Goal: Task Accomplishment & Management: Complete application form

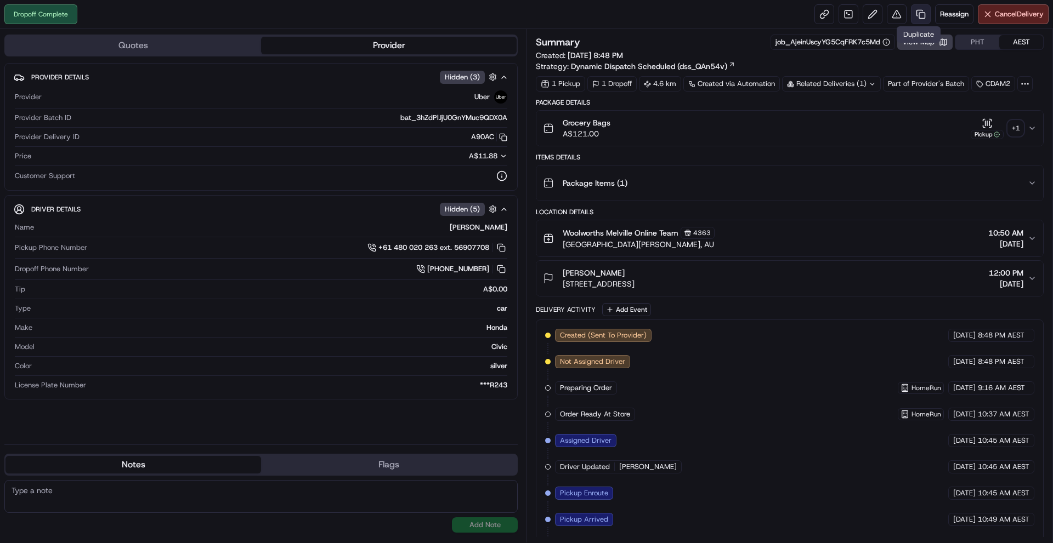
click at [924, 17] on link at bounding box center [921, 14] width 20 height 20
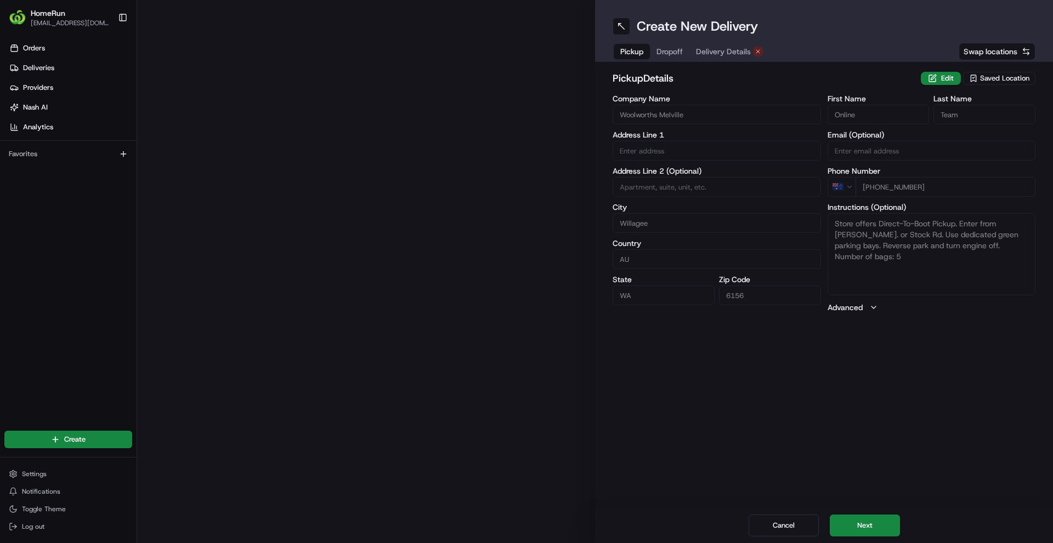
type input "[GEOGRAPHIC_DATA][PERSON_NAME]"
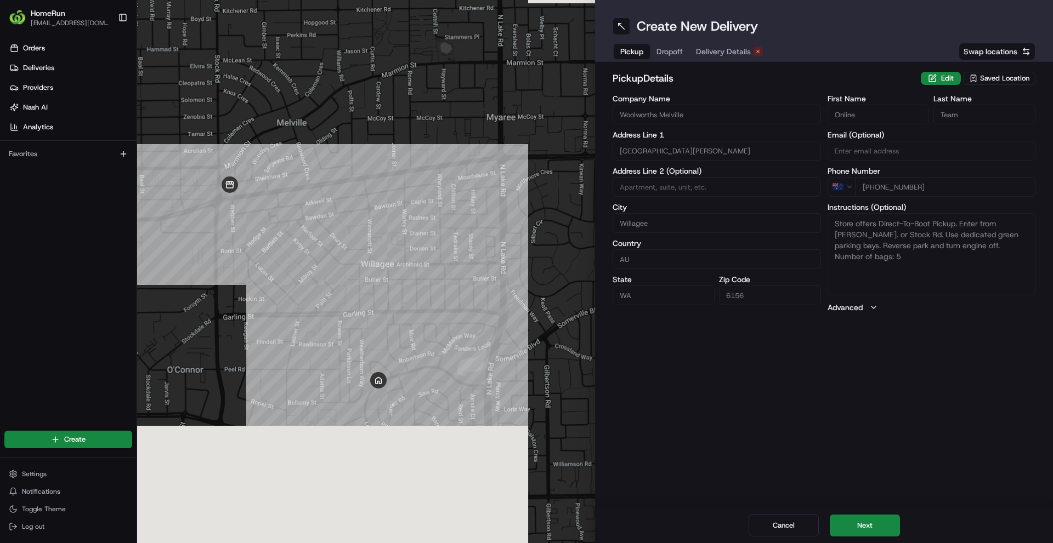
click at [714, 48] on span "Delivery Details" at bounding box center [723, 51] width 55 height 11
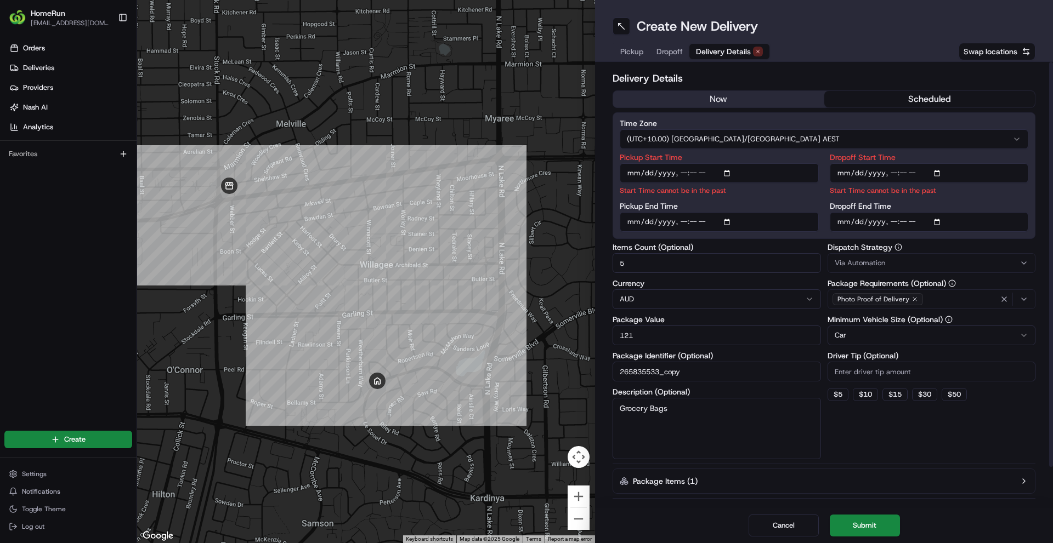
click at [679, 177] on input "Pickup Start Time" at bounding box center [718, 173] width 199 height 20
click at [708, 171] on input "Pickup Start Time" at bounding box center [718, 173] width 199 height 20
type input "2025-08-22T14:00"
click at [890, 172] on input "Dropoff Start Time" at bounding box center [928, 173] width 199 height 20
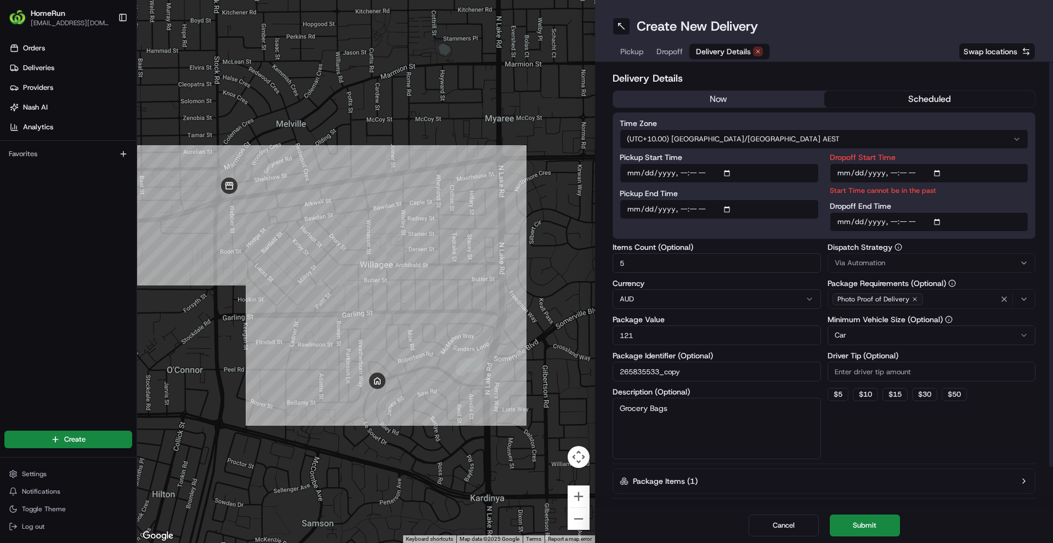
type input "2025-08-22T14:15"
click at [892, 224] on input "Dropoff End Time" at bounding box center [928, 222] width 199 height 20
type input "2025-08-22T14:30"
click at [795, 235] on div "Time Zone (UTC+10.00) [GEOGRAPHIC_DATA]/[GEOGRAPHIC_DATA] AEST Pickup Start Tim…" at bounding box center [823, 175] width 423 height 127
click at [803, 238] on div "Time Zone (UTC+10.00) [GEOGRAPHIC_DATA]/[GEOGRAPHIC_DATA] AEST Pickup Start Tim…" at bounding box center [823, 175] width 423 height 127
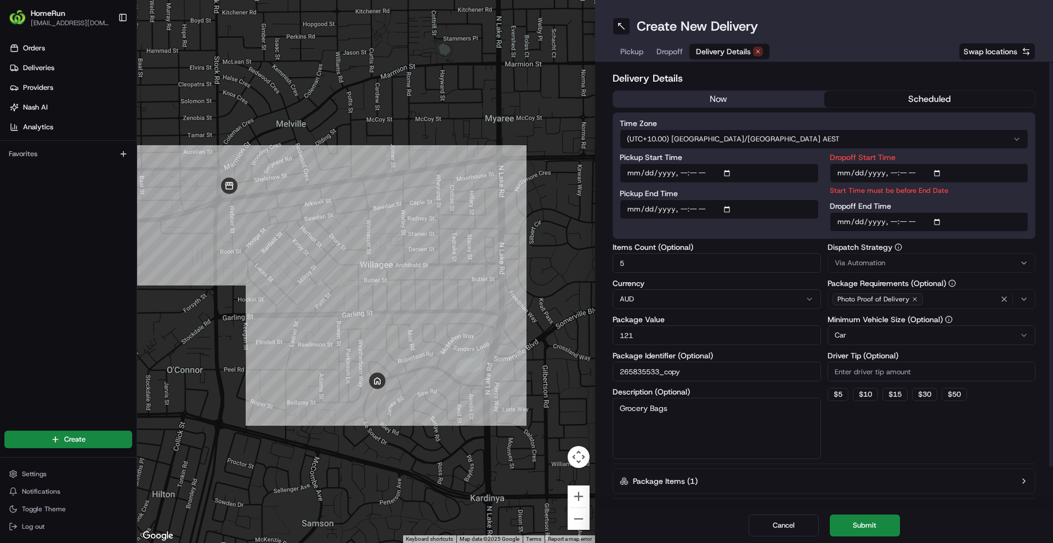
click at [803, 238] on div "Time Zone (UTC+10.00) [GEOGRAPHIC_DATA]/[GEOGRAPHIC_DATA] AEST Pickup Start Tim…" at bounding box center [823, 175] width 423 height 127
click at [902, 175] on input "Dropoff Start Time" at bounding box center [928, 173] width 199 height 20
type input "2025-08-22T14:30"
click at [903, 221] on input "Dropoff End Time" at bounding box center [928, 222] width 199 height 20
type input "2025-08-22T14:45"
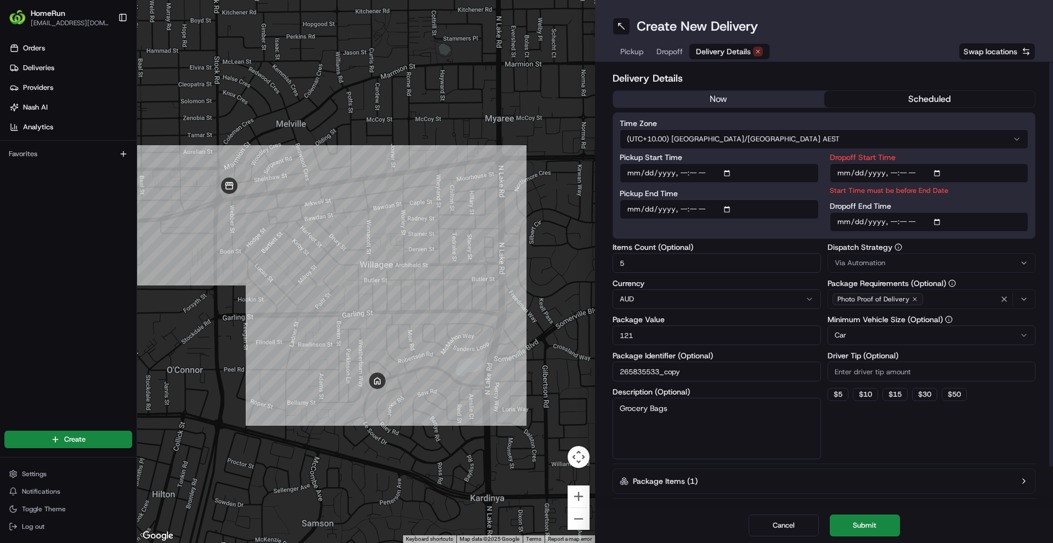
click at [786, 230] on div "Pickup Start Time Pickup End Time" at bounding box center [718, 192] width 199 height 78
click at [871, 521] on button "Submit" at bounding box center [864, 526] width 70 height 22
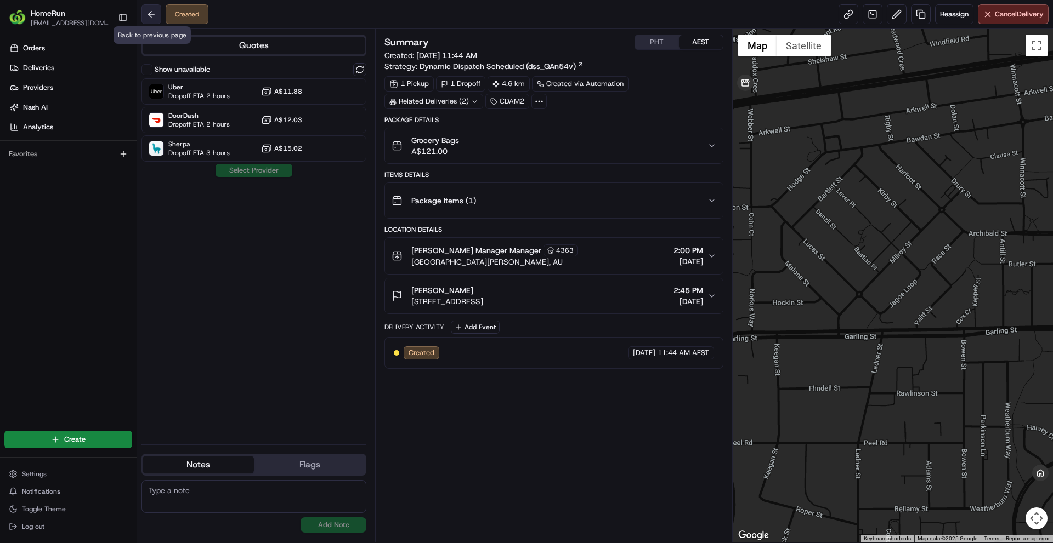
click at [150, 13] on button at bounding box center [151, 14] width 20 height 20
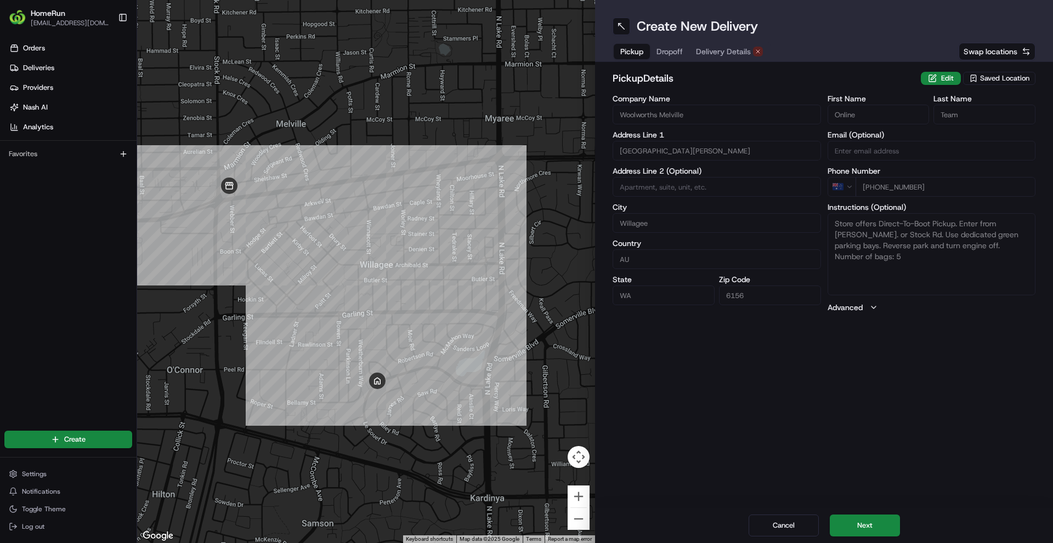
click at [732, 56] on span "Delivery Details" at bounding box center [723, 51] width 55 height 11
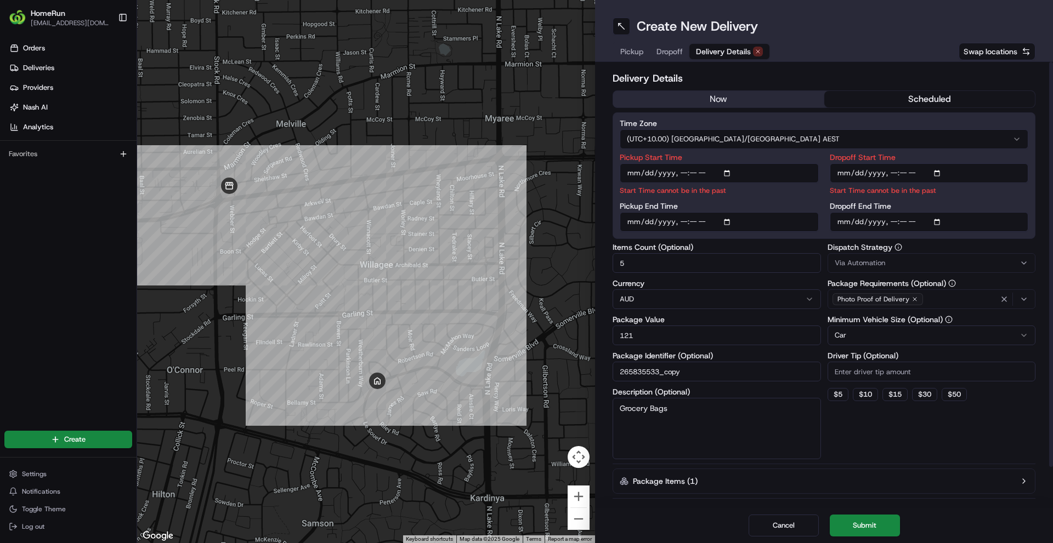
click at [782, 140] on html "HomeRun sadhikari7@woolworths.com.au Toggle Sidebar Orders Deliveries Providers…" at bounding box center [526, 271] width 1053 height 543
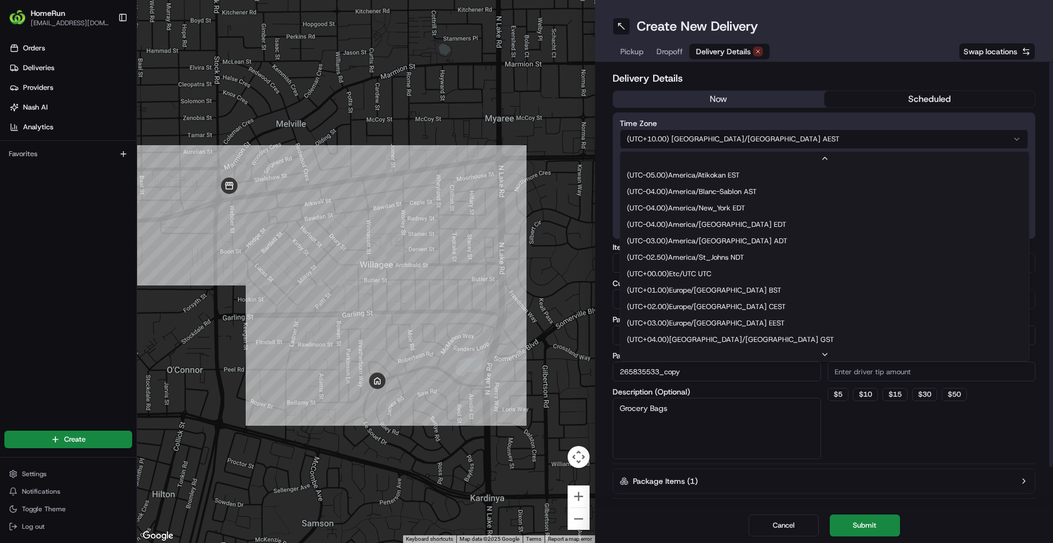
scroll to position [164, 0]
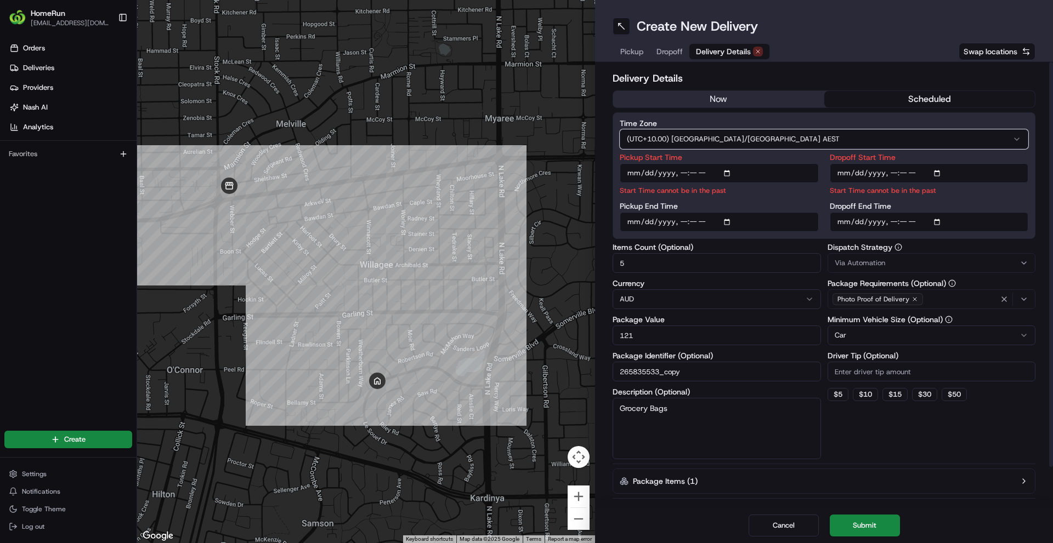
click at [770, 138] on html "HomeRun sadhikari7@woolworths.com.au Toggle Sidebar Orders Deliveries Providers…" at bounding box center [526, 271] width 1053 height 543
click at [682, 173] on input "Pickup Start Time" at bounding box center [718, 173] width 199 height 20
click at [707, 180] on input "Pickup Start Time" at bounding box center [718, 173] width 199 height 20
click at [706, 175] on input "Pickup Start Time" at bounding box center [718, 173] width 199 height 20
type input "[DATE]T15:00"
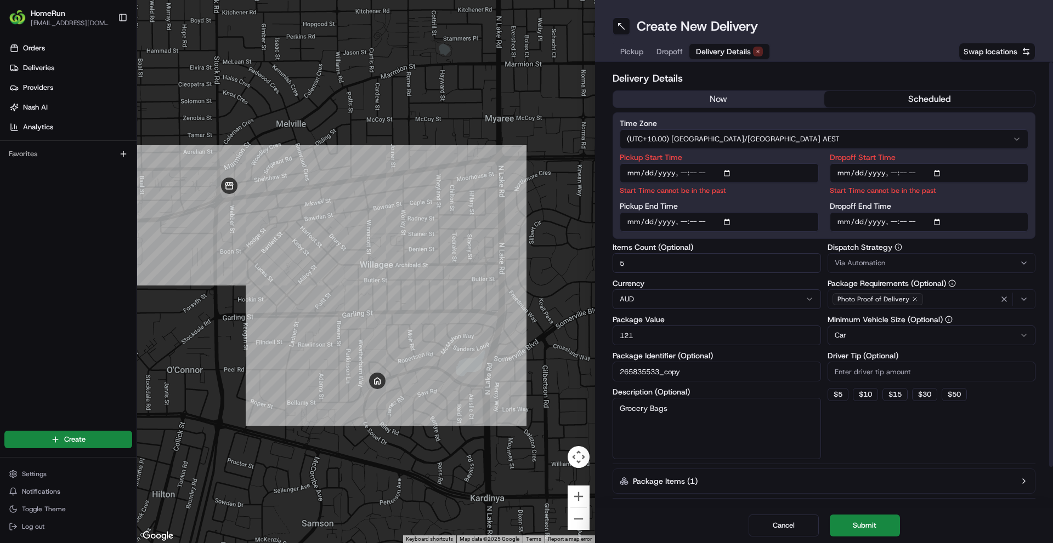
click at [755, 202] on div "Pickup Start Time Start Time cannot be in the past Pickup End Time" at bounding box center [718, 192] width 199 height 78
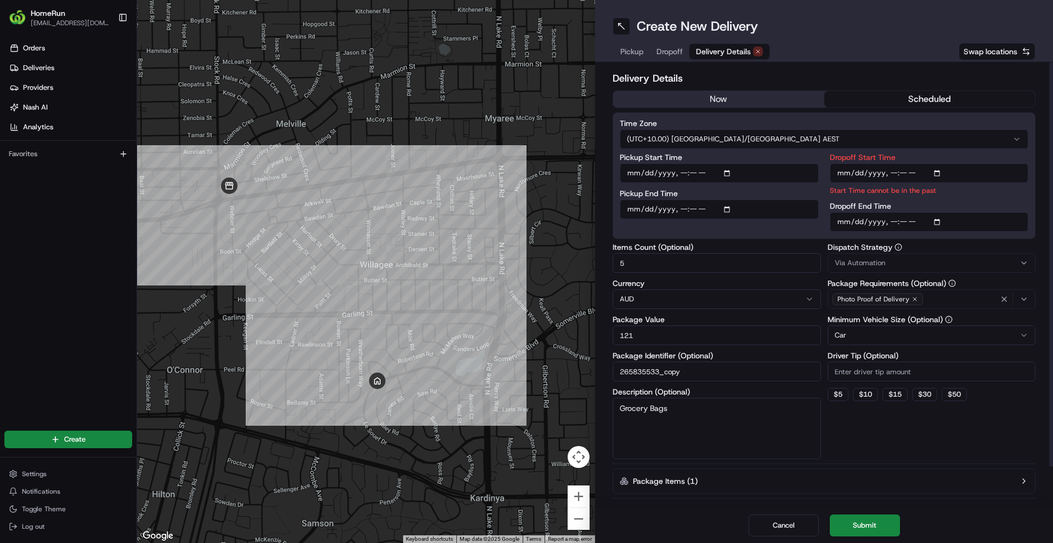
click at [893, 177] on input "Dropoff Start Time" at bounding box center [928, 173] width 199 height 20
type input "[DATE]T15:30"
click at [891, 220] on input "Dropoff End Time" at bounding box center [928, 222] width 199 height 20
click at [979, 239] on div "Time Zone (UTC+10.00) [GEOGRAPHIC_DATA]/[GEOGRAPHIC_DATA] AEST Pickup Start Tim…" at bounding box center [823, 175] width 423 height 127
click at [797, 230] on div "Pickup Start Time Pickup End Time" at bounding box center [718, 192] width 199 height 78
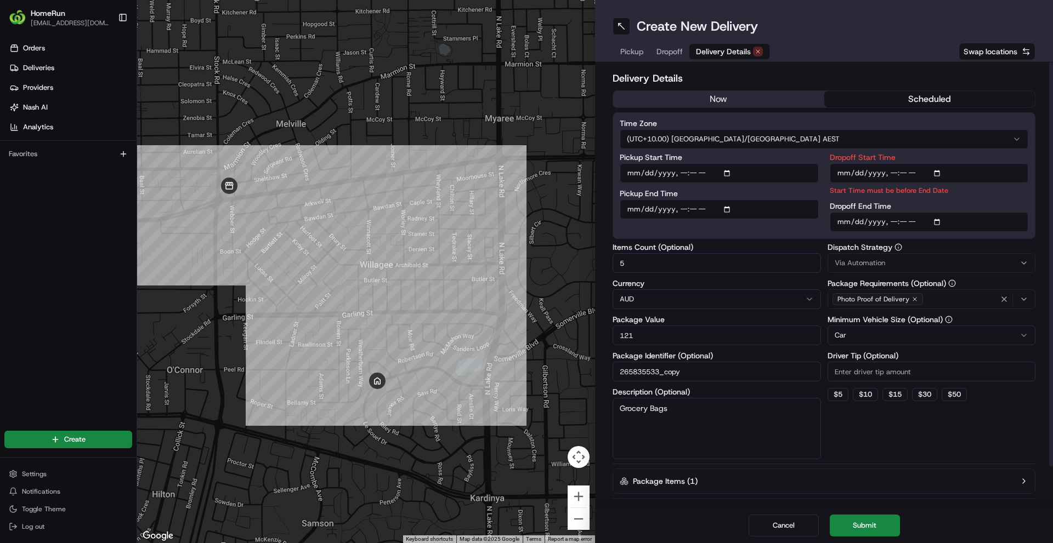
click at [798, 247] on label "Items Count (Optional)" at bounding box center [716, 247] width 208 height 8
click at [798, 253] on input "5" at bounding box center [716, 263] width 208 height 20
click at [800, 230] on div "Pickup Start Time Pickup End Time" at bounding box center [718, 192] width 199 height 78
click at [844, 526] on button "Submit" at bounding box center [864, 526] width 70 height 22
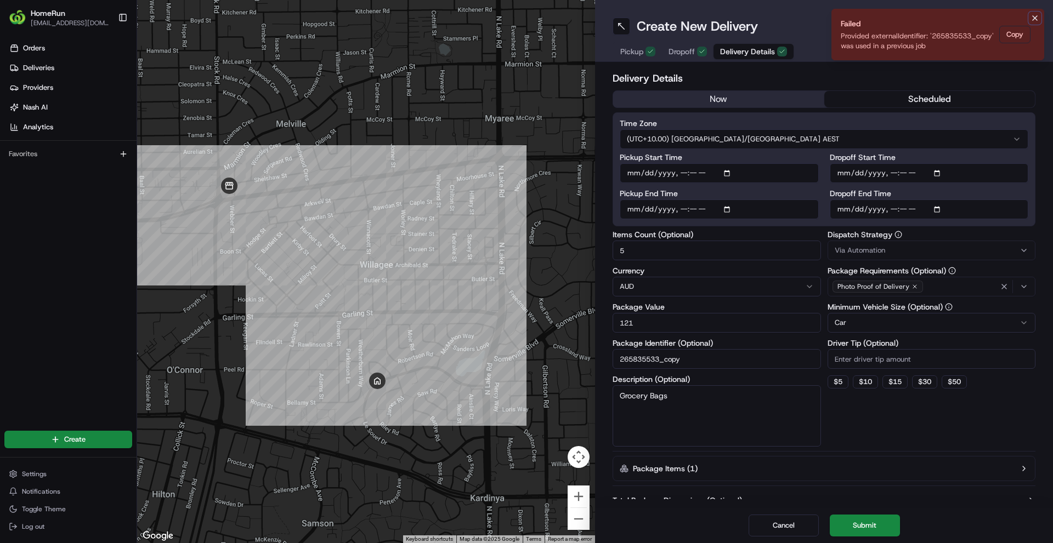
click at [1032, 19] on icon "Notifications (F8)" at bounding box center [1034, 18] width 9 height 9
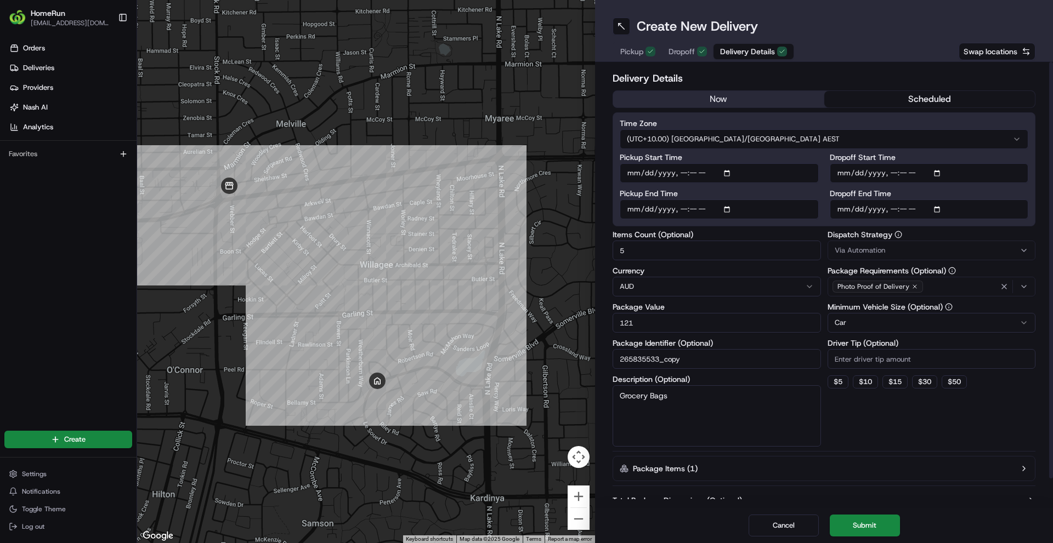
click at [890, 207] on input "Dropoff End Time" at bounding box center [928, 210] width 199 height 20
type input "2025-08-22T15:45"
click at [803, 226] on div "Delivery Details now scheduled Time Zone (UTC+10.00) [GEOGRAPHIC_DATA]/[GEOGRAP…" at bounding box center [823, 300] width 423 height 459
click at [882, 520] on button "Submit" at bounding box center [864, 526] width 70 height 22
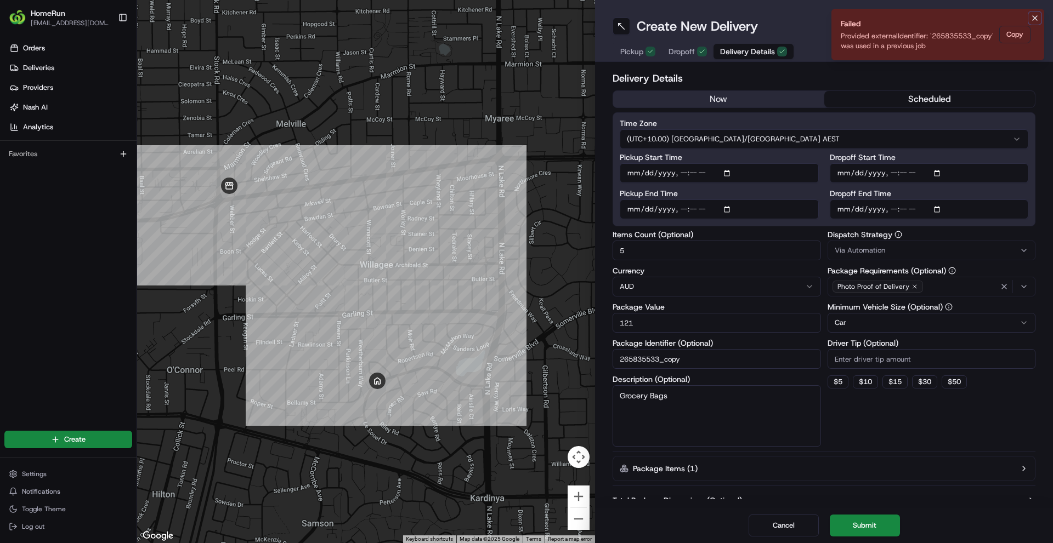
click at [1037, 17] on icon "Notifications (F8)" at bounding box center [1034, 18] width 9 height 9
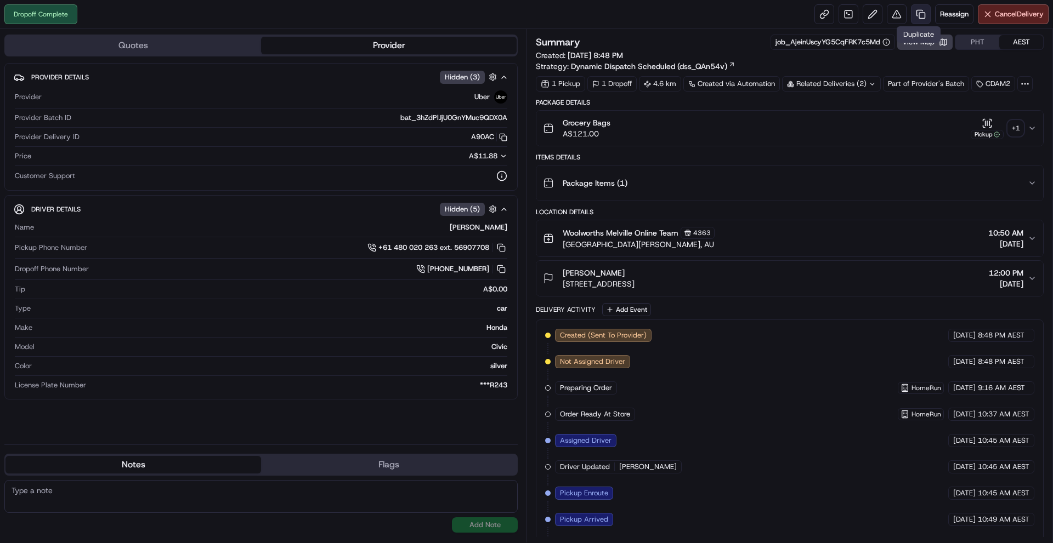
click at [915, 18] on link at bounding box center [921, 14] width 20 height 20
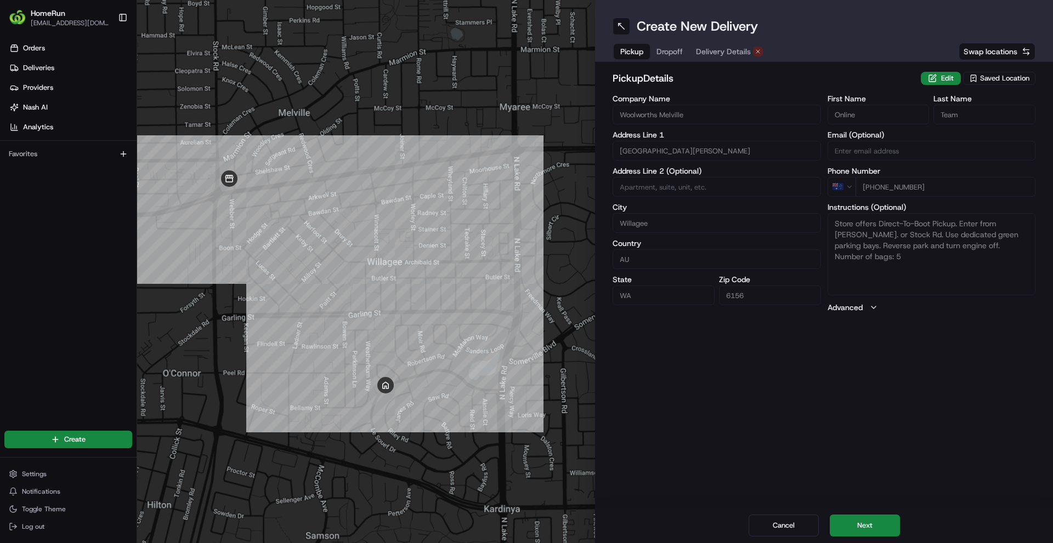
click at [723, 46] on button "Delivery Details" at bounding box center [729, 51] width 80 height 15
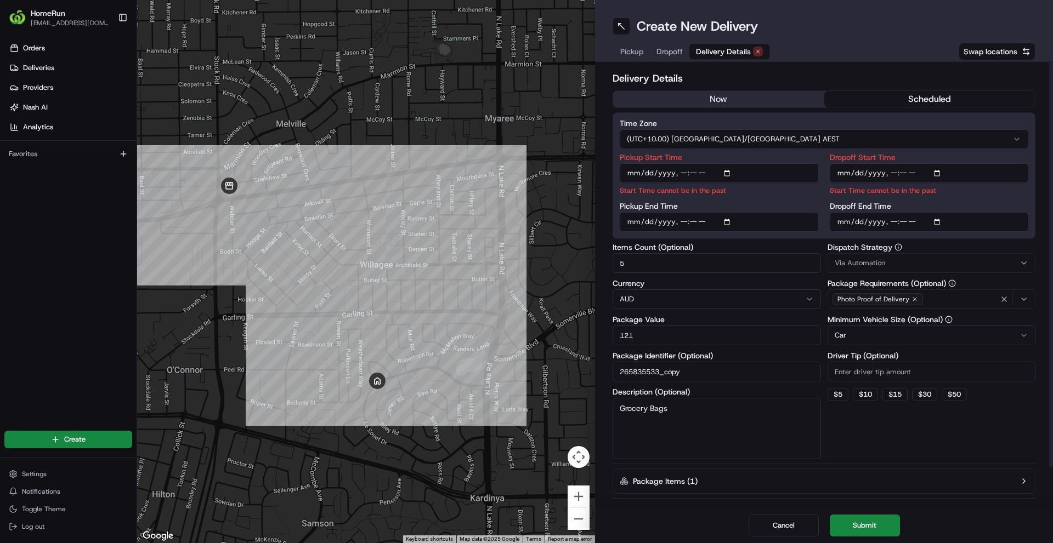
click at [680, 174] on input "Pickup Start Time" at bounding box center [718, 173] width 199 height 20
click at [708, 175] on input "Pickup Start Time" at bounding box center [718, 173] width 199 height 20
type input "[DATE]T15:00"
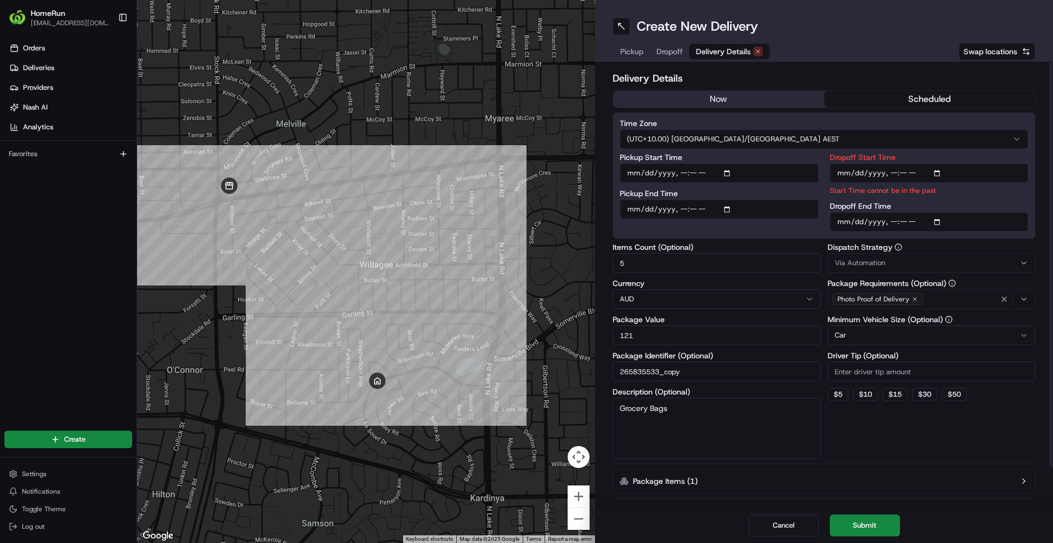
click at [896, 170] on input "Dropoff Start Time" at bounding box center [928, 173] width 199 height 20
click at [891, 170] on input "Dropoff Start Time" at bounding box center [928, 173] width 199 height 20
type input "[DATE]T15:15"
click at [894, 222] on input "Dropoff End Time" at bounding box center [928, 222] width 199 height 20
type input "[DATE]T15:30"
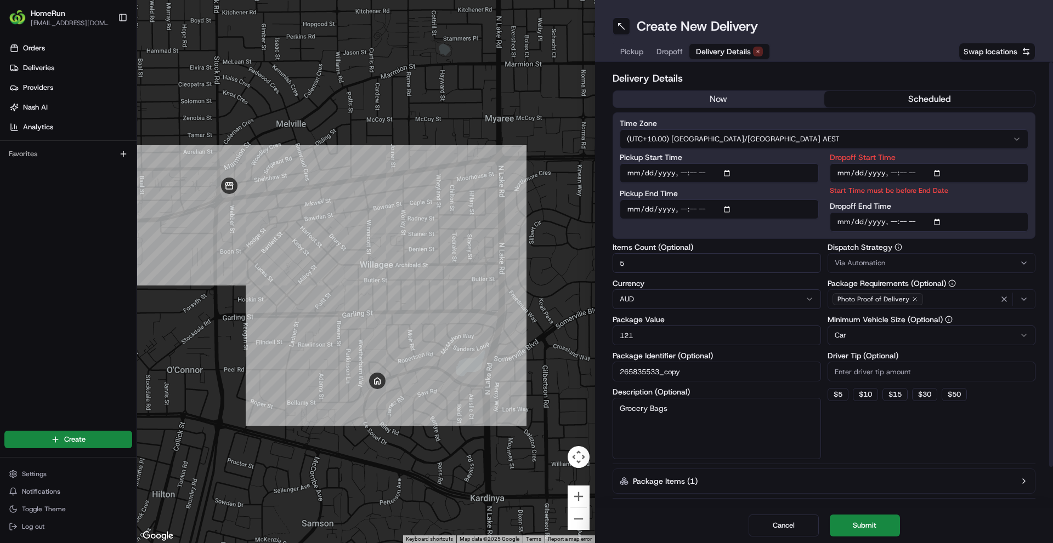
click at [792, 233] on div "Time Zone (UTC+10.00) [GEOGRAPHIC_DATA]/[GEOGRAPHIC_DATA] AEST Pickup Start Tim…" at bounding box center [823, 175] width 423 height 127
click at [873, 520] on button "Submit" at bounding box center [864, 526] width 70 height 22
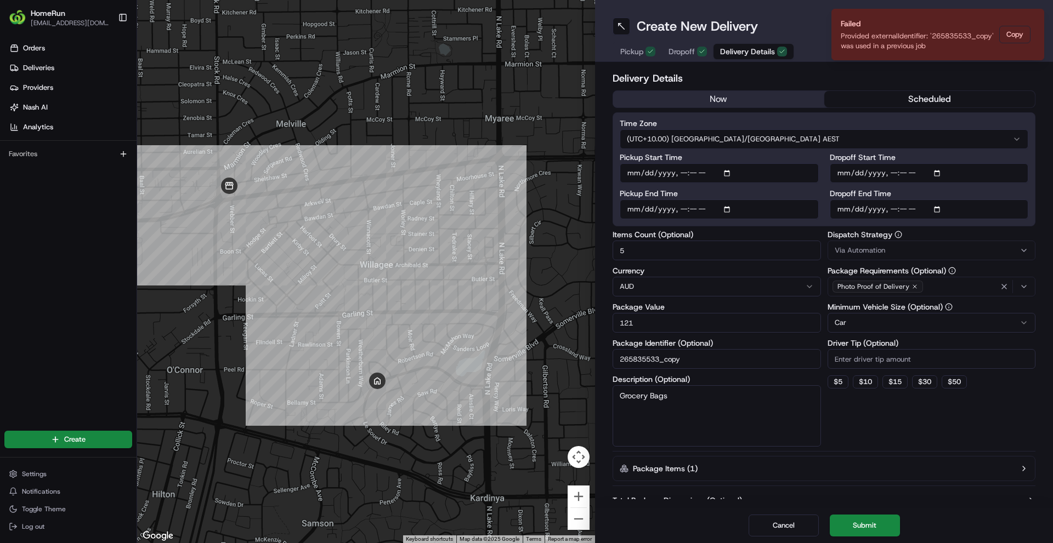
click at [876, 513] on div "Cancel Submit" at bounding box center [824, 525] width 458 height 35
click at [1036, 14] on icon "Notifications (F8)" at bounding box center [1034, 18] width 9 height 9
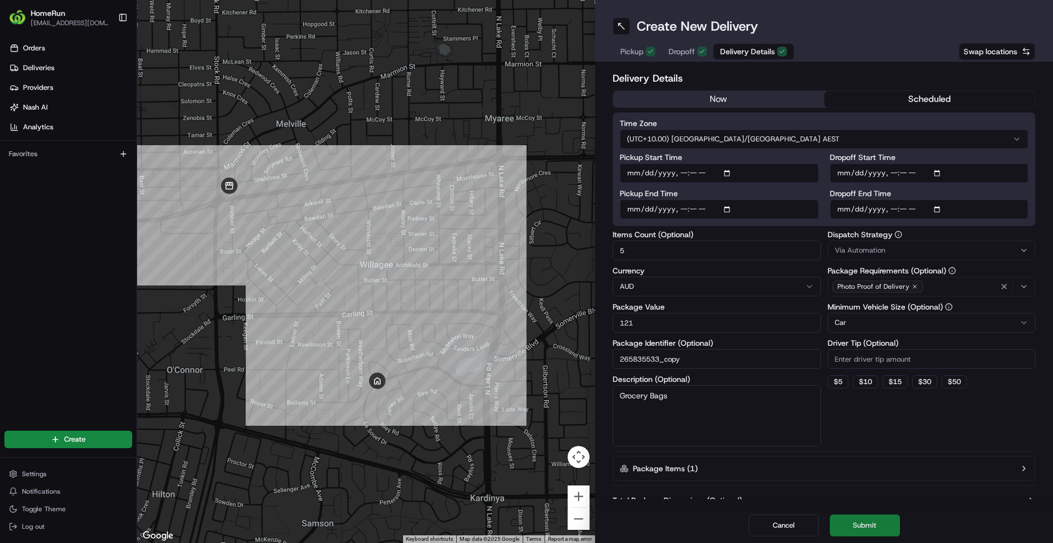
click at [872, 518] on button "Submit" at bounding box center [864, 526] width 70 height 22
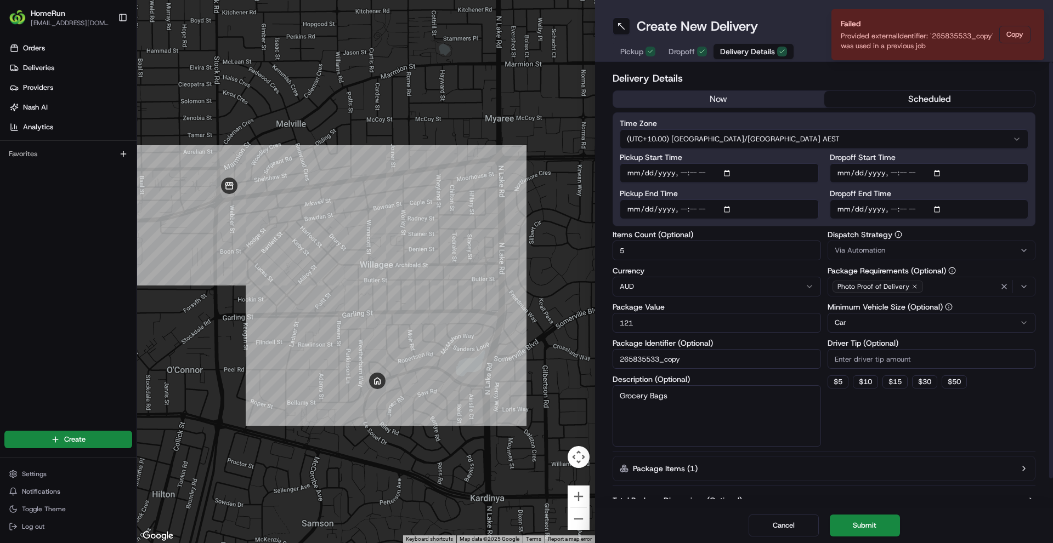
click at [844, 74] on h2 "Delivery Details" at bounding box center [823, 78] width 423 height 15
click at [680, 174] on input "Pickup Start Time" at bounding box center [718, 173] width 199 height 20
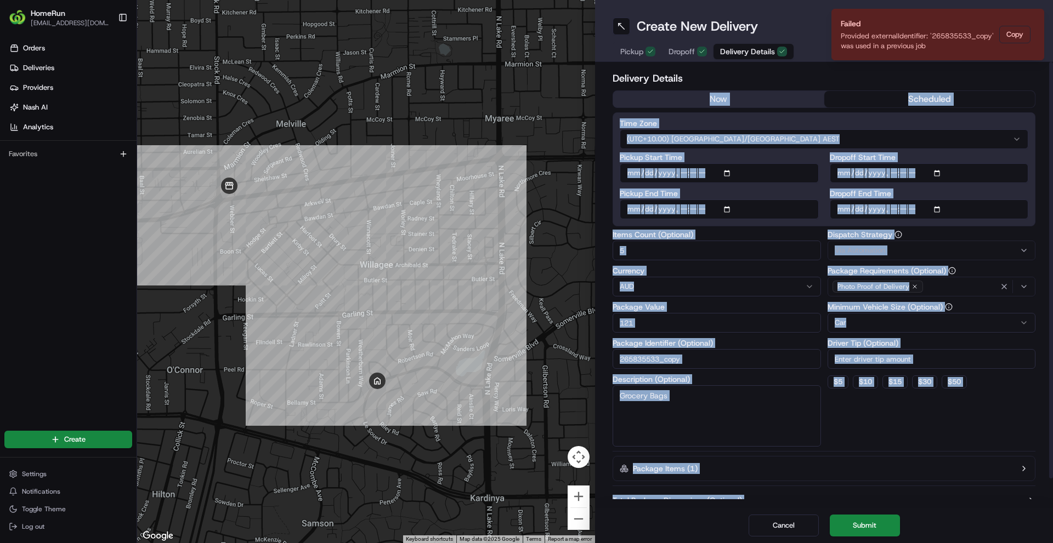
click at [826, 70] on div "Delivery Details now scheduled Time Zone (UTC+10.00) [GEOGRAPHIC_DATA]/[GEOGRAP…" at bounding box center [824, 285] width 458 height 446
click at [1036, 18] on icon "Notifications (F8)" at bounding box center [1034, 18] width 9 height 9
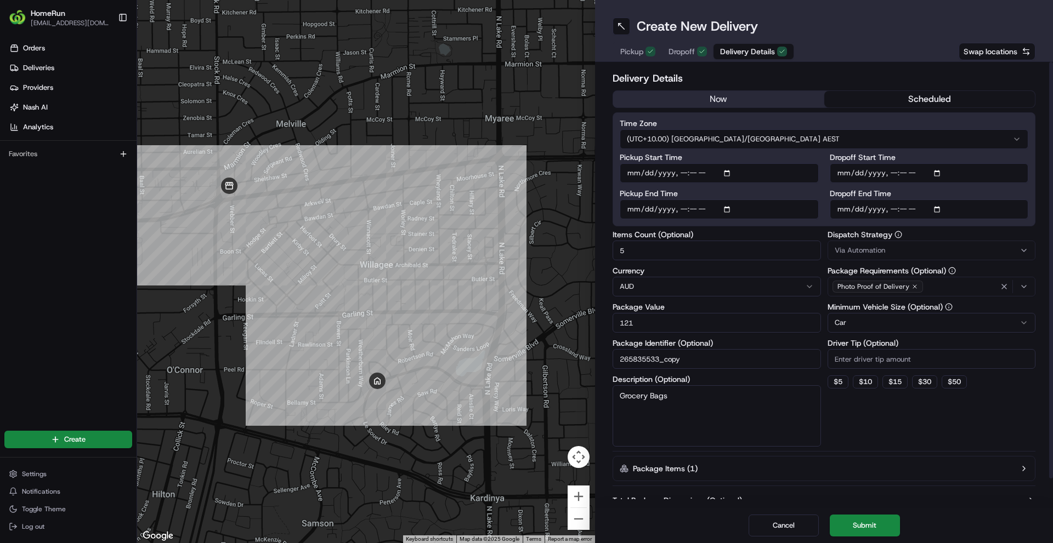
click at [919, 63] on div "Delivery Details now scheduled Time Zone (UTC+10.00) [GEOGRAPHIC_DATA]/[GEOGRAP…" at bounding box center [824, 285] width 458 height 446
